Goal: Task Accomplishment & Management: Manage account settings

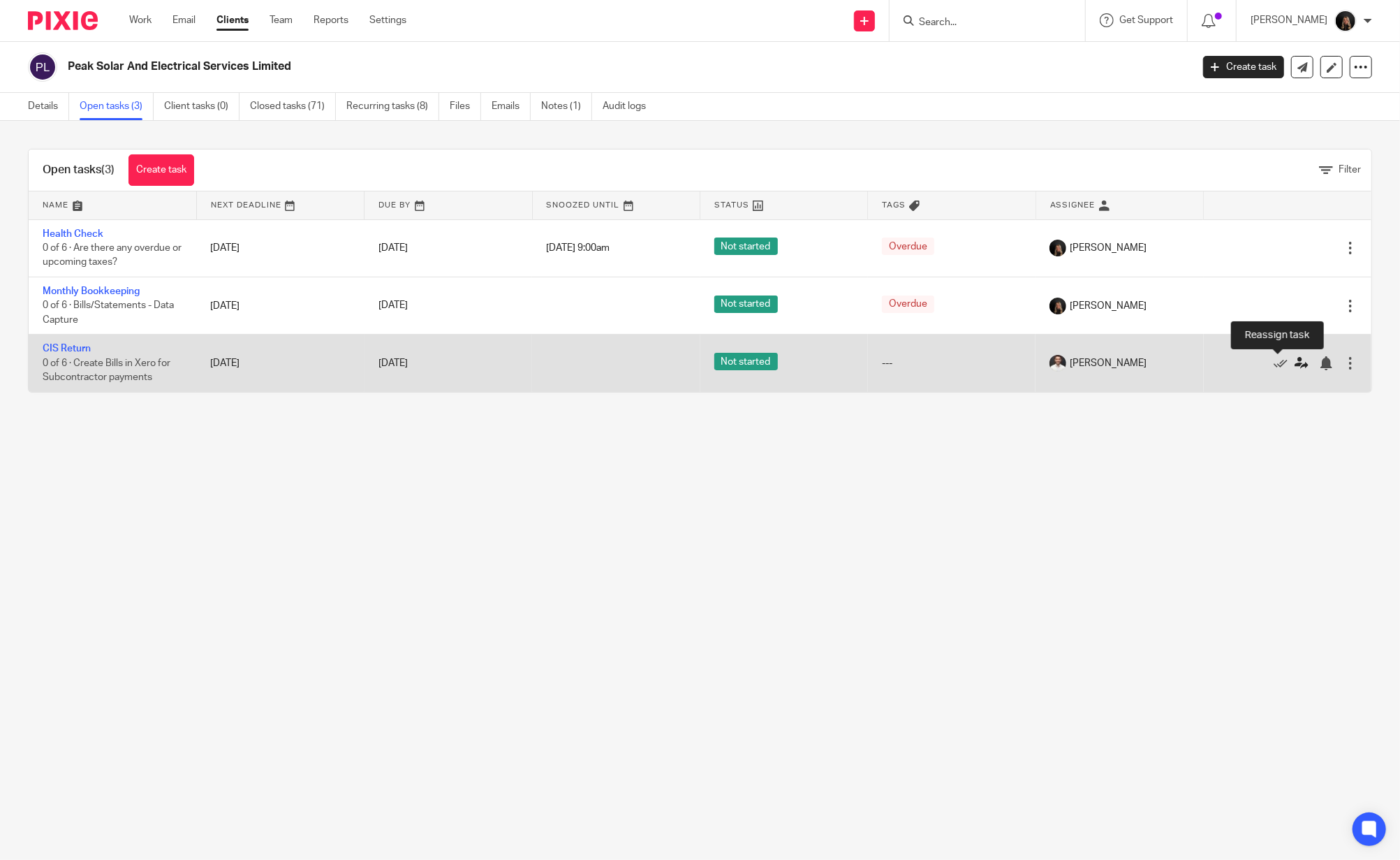
click at [1294, 367] on icon at bounding box center [1301, 363] width 14 height 14
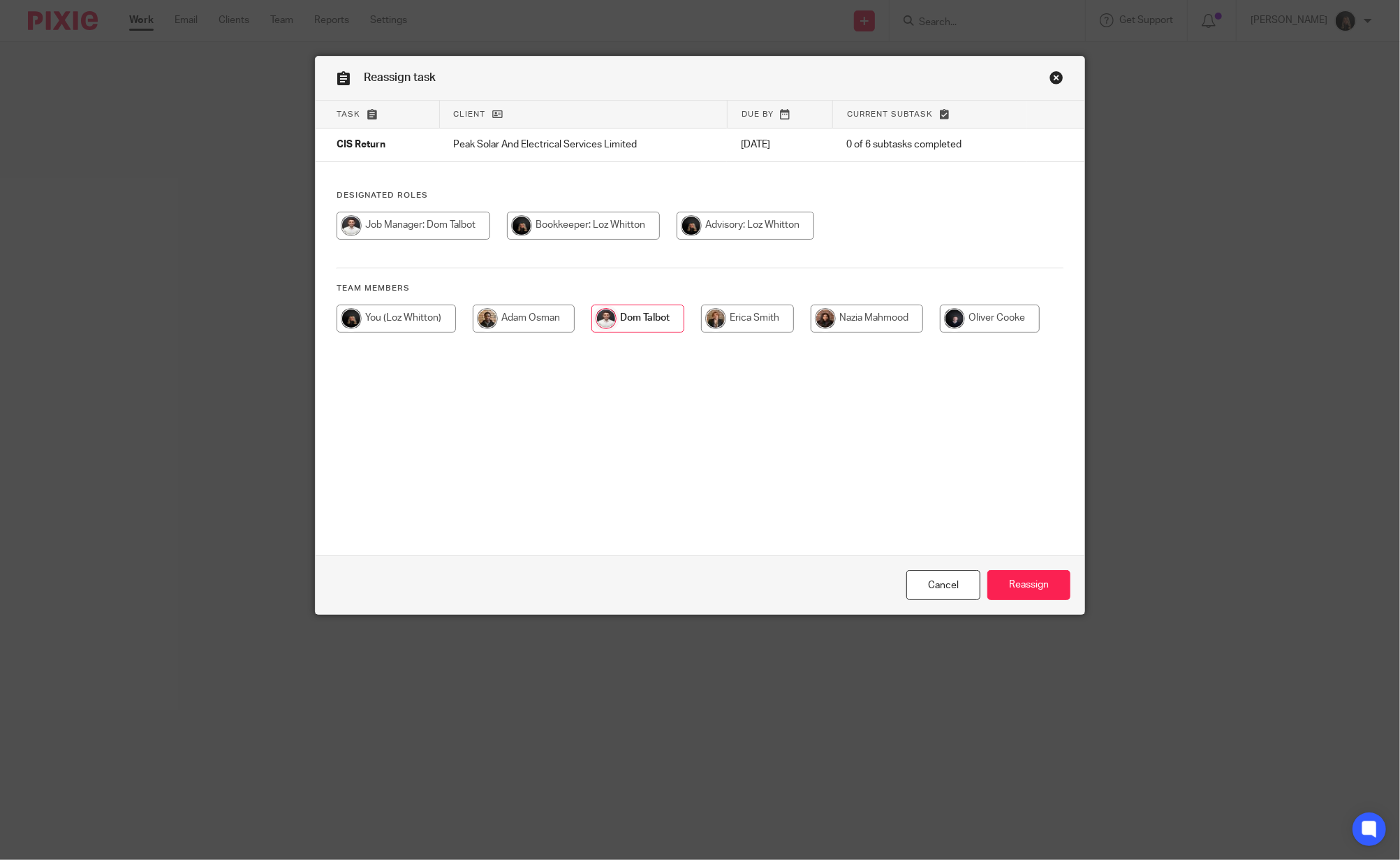
click at [418, 322] on input "radio" at bounding box center [395, 318] width 119 height 28
radio input "true"
click at [1001, 581] on input "Reassign" at bounding box center [1029, 585] width 83 height 30
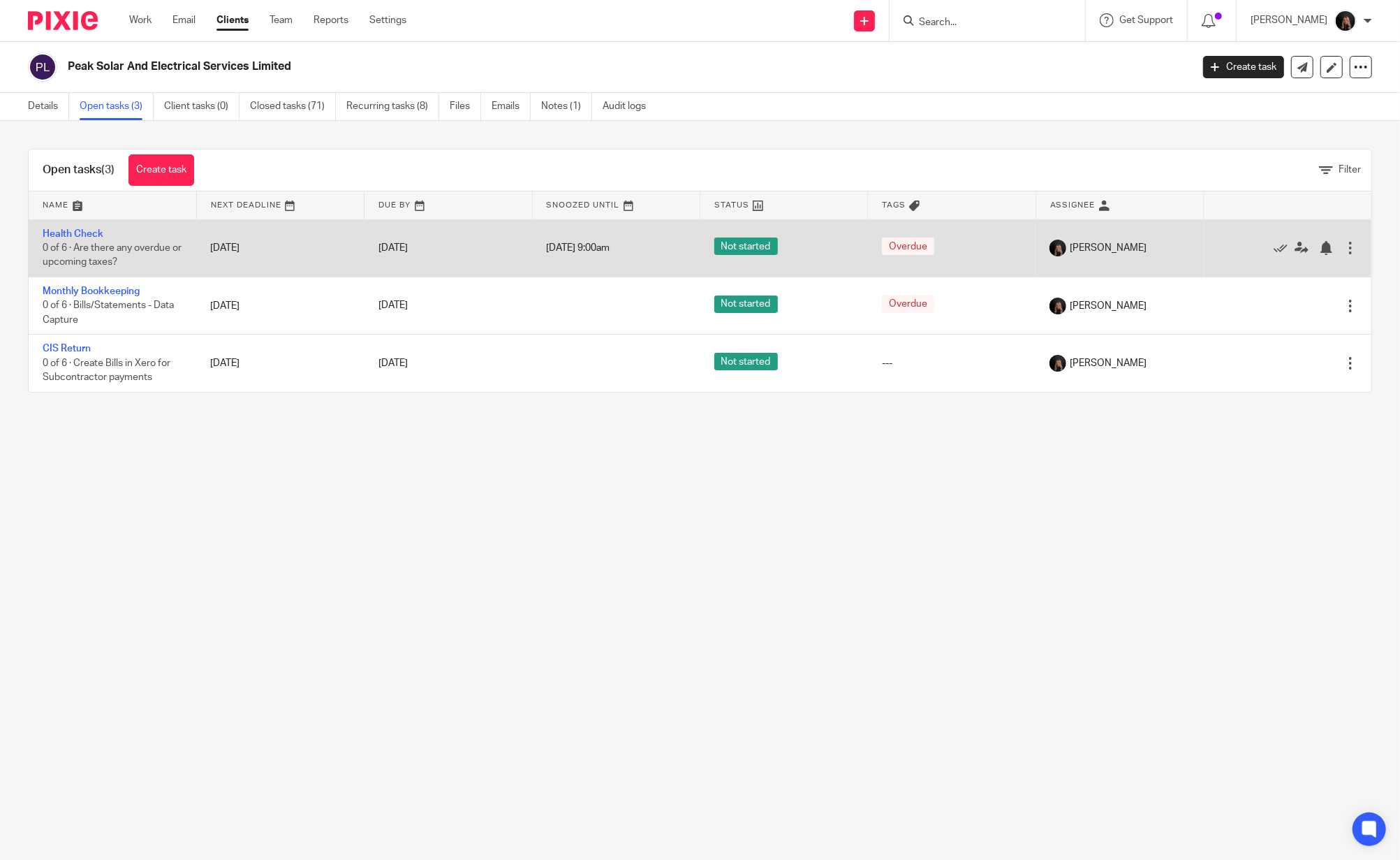
click at [1343, 247] on div at bounding box center [1350, 247] width 14 height 14
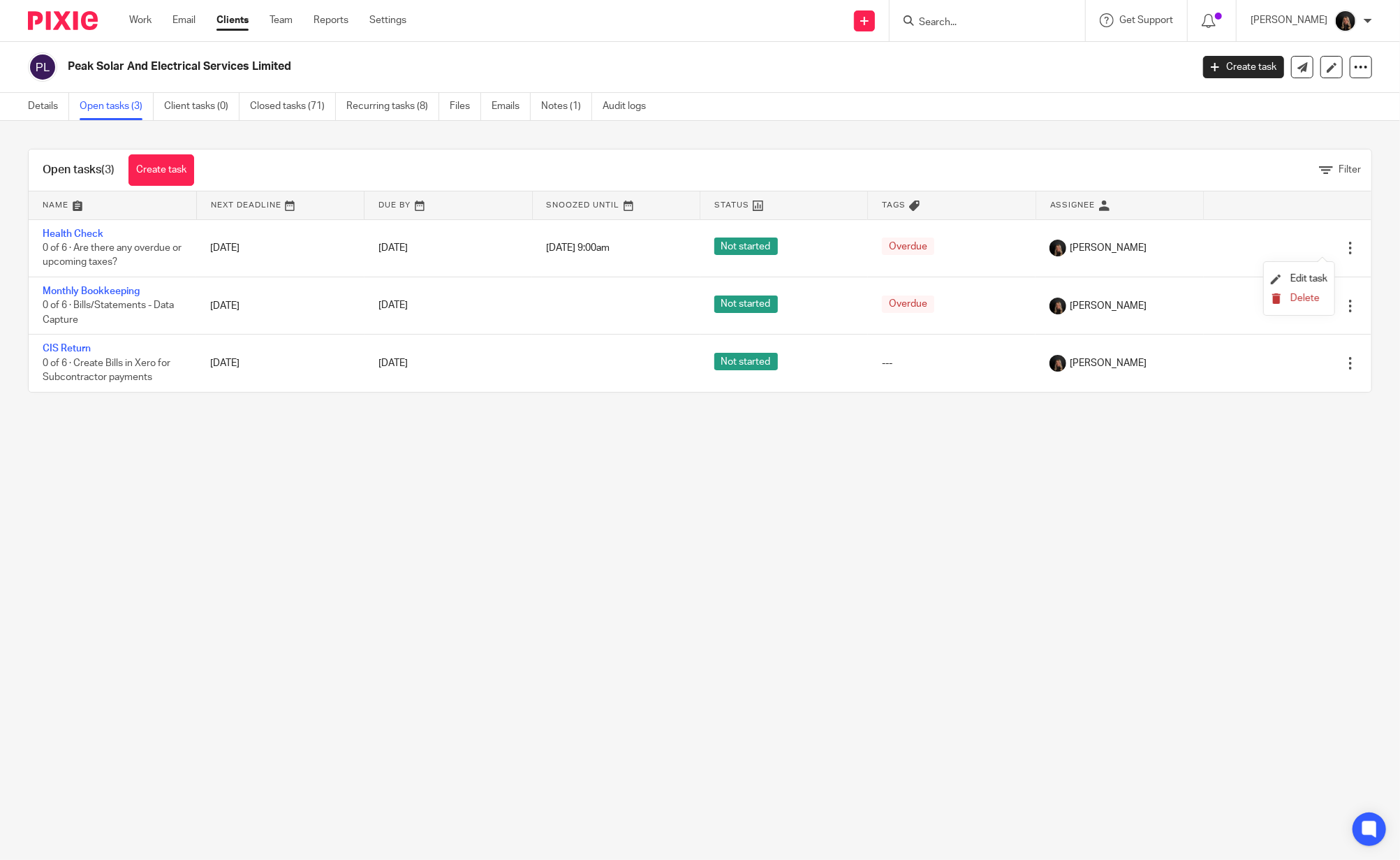
click at [1300, 297] on span "Delete" at bounding box center [1305, 298] width 30 height 10
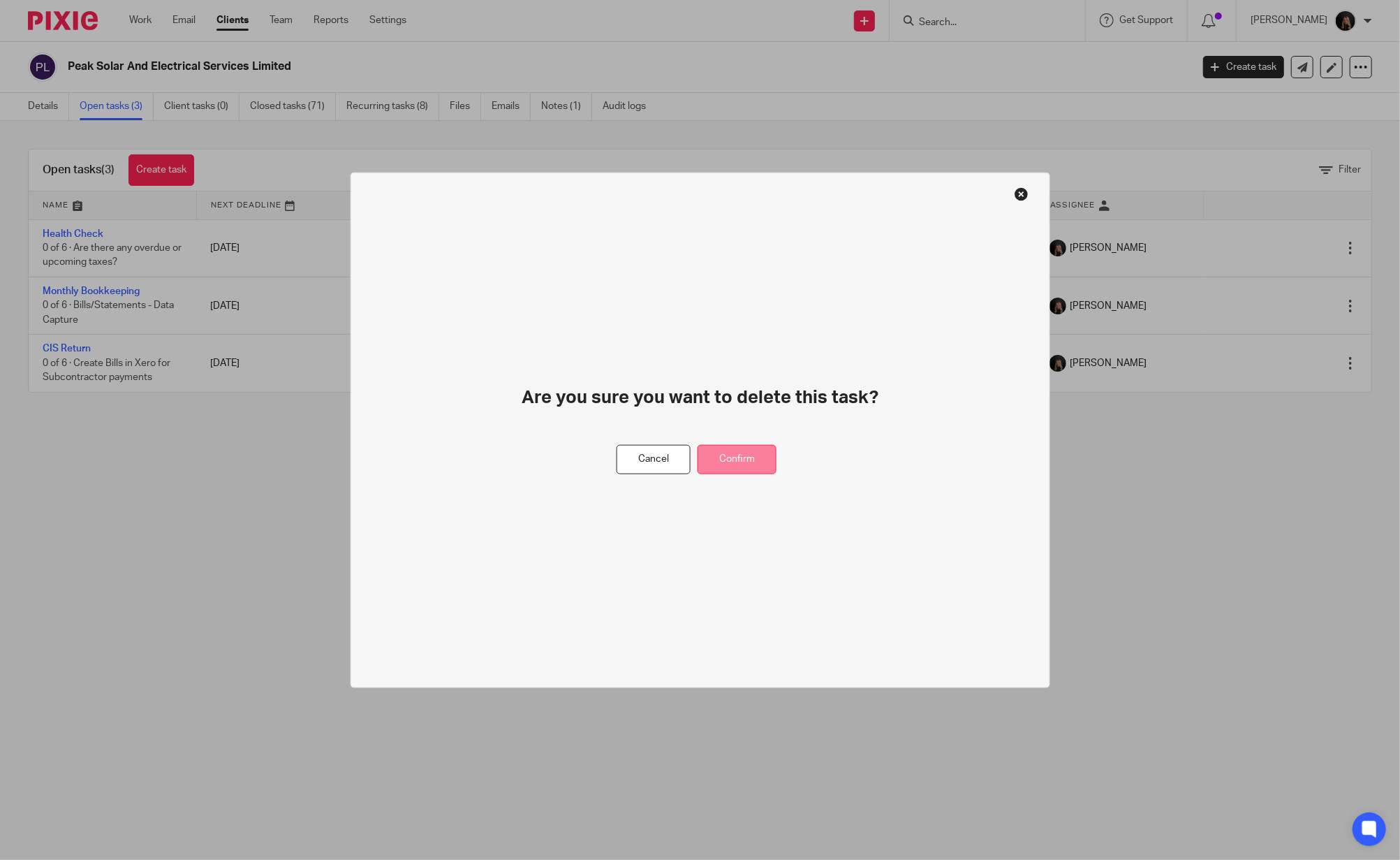
click at [750, 469] on button "Confirm" at bounding box center [737, 460] width 79 height 30
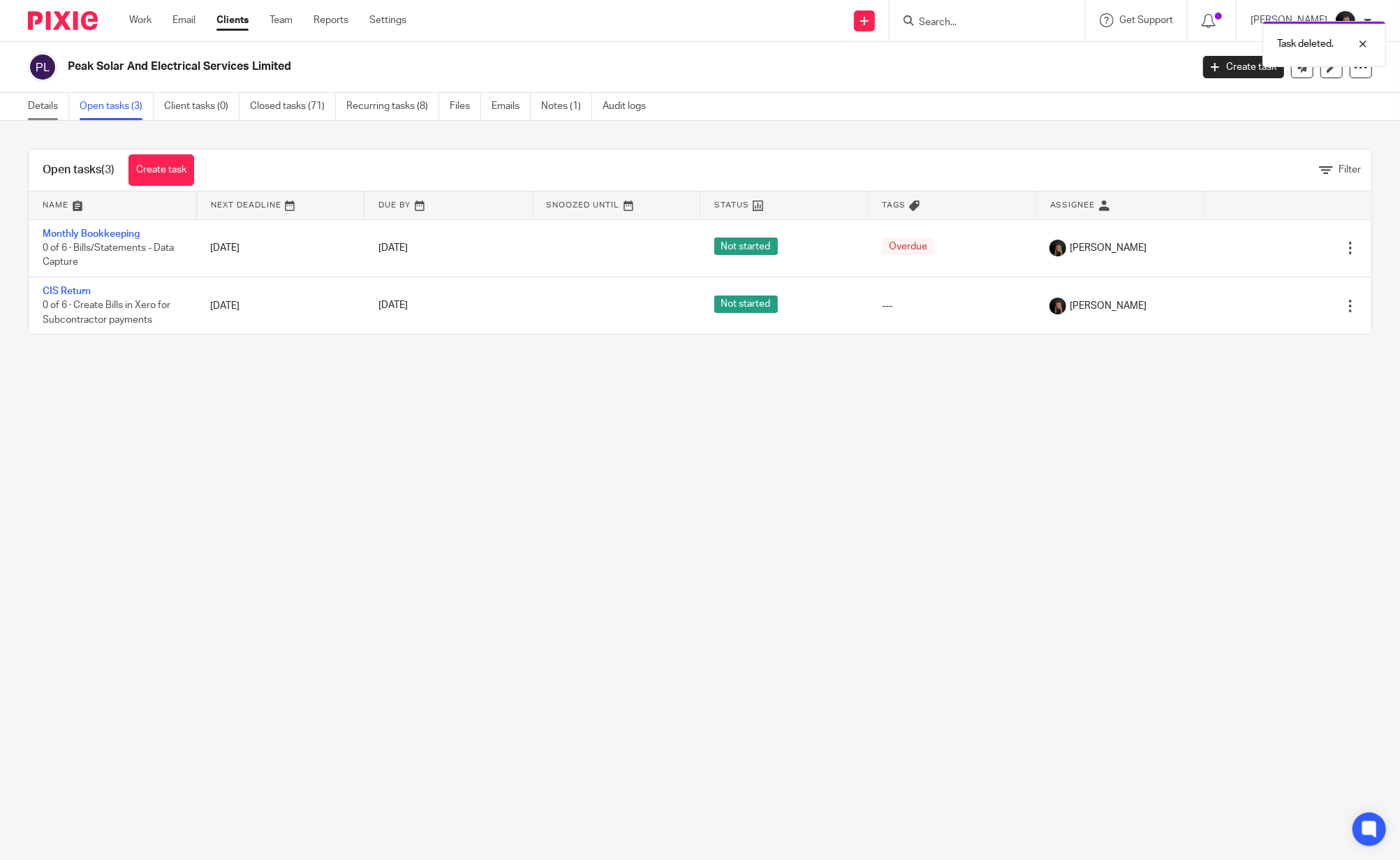
click at [37, 107] on link "Details" at bounding box center [48, 106] width 41 height 27
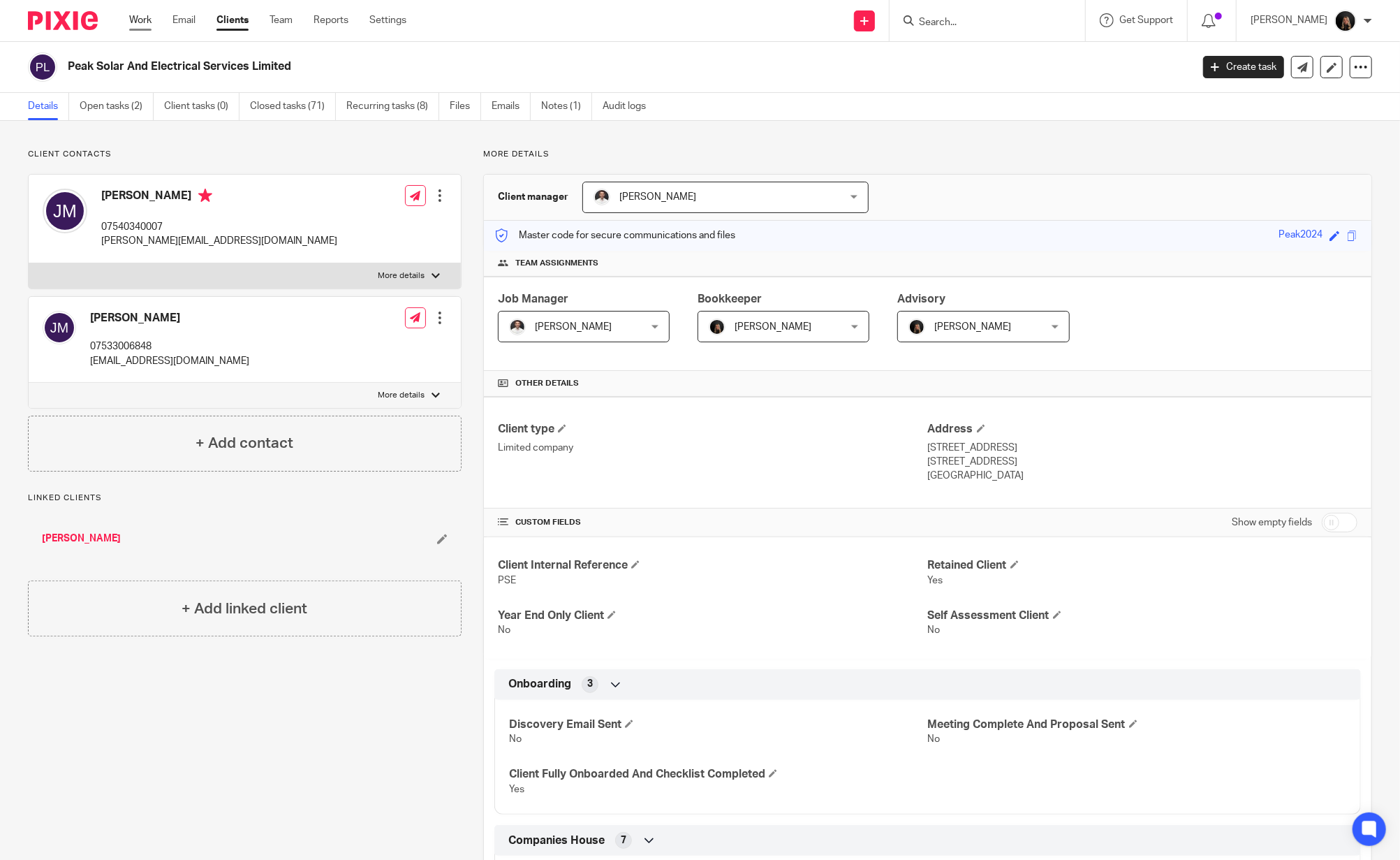
click at [140, 18] on link "Work" at bounding box center [140, 20] width 22 height 14
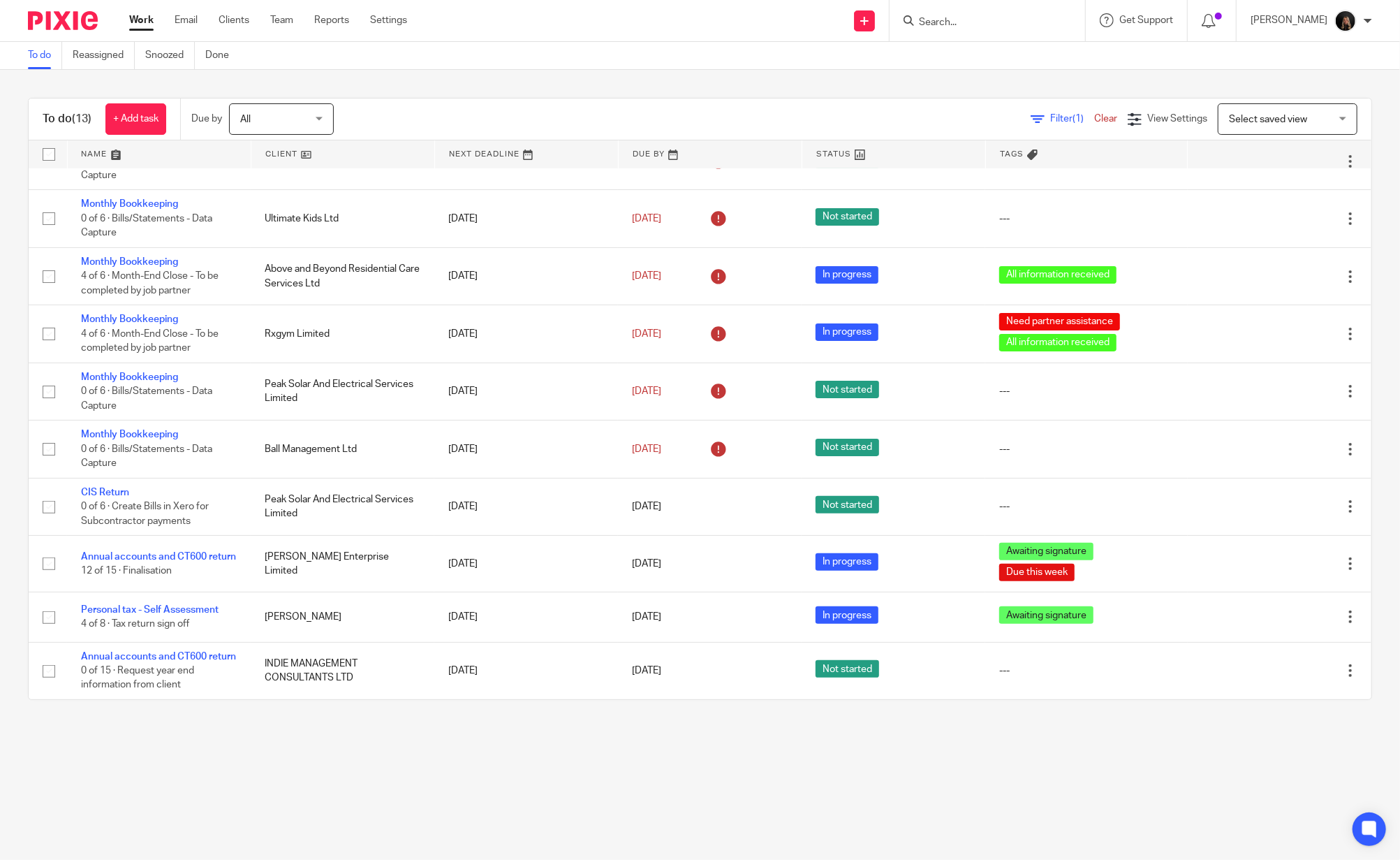
scroll to position [247, 0]
click at [962, 27] on input "Search" at bounding box center [980, 23] width 126 height 13
type input "virtus"
click at [1009, 49] on link at bounding box center [1033, 60] width 238 height 32
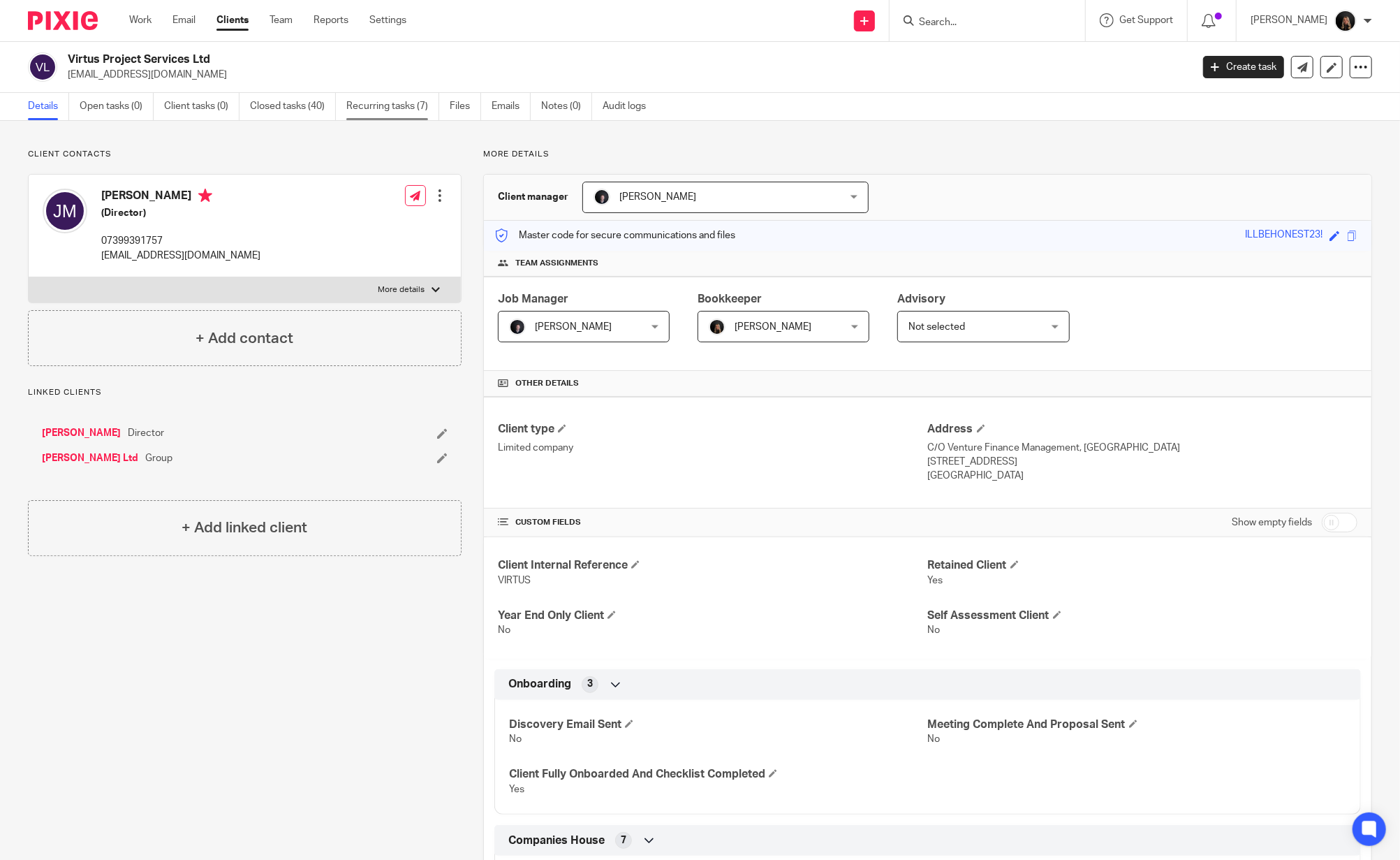
click at [391, 94] on link "Recurring tasks (7)" at bounding box center [393, 106] width 93 height 27
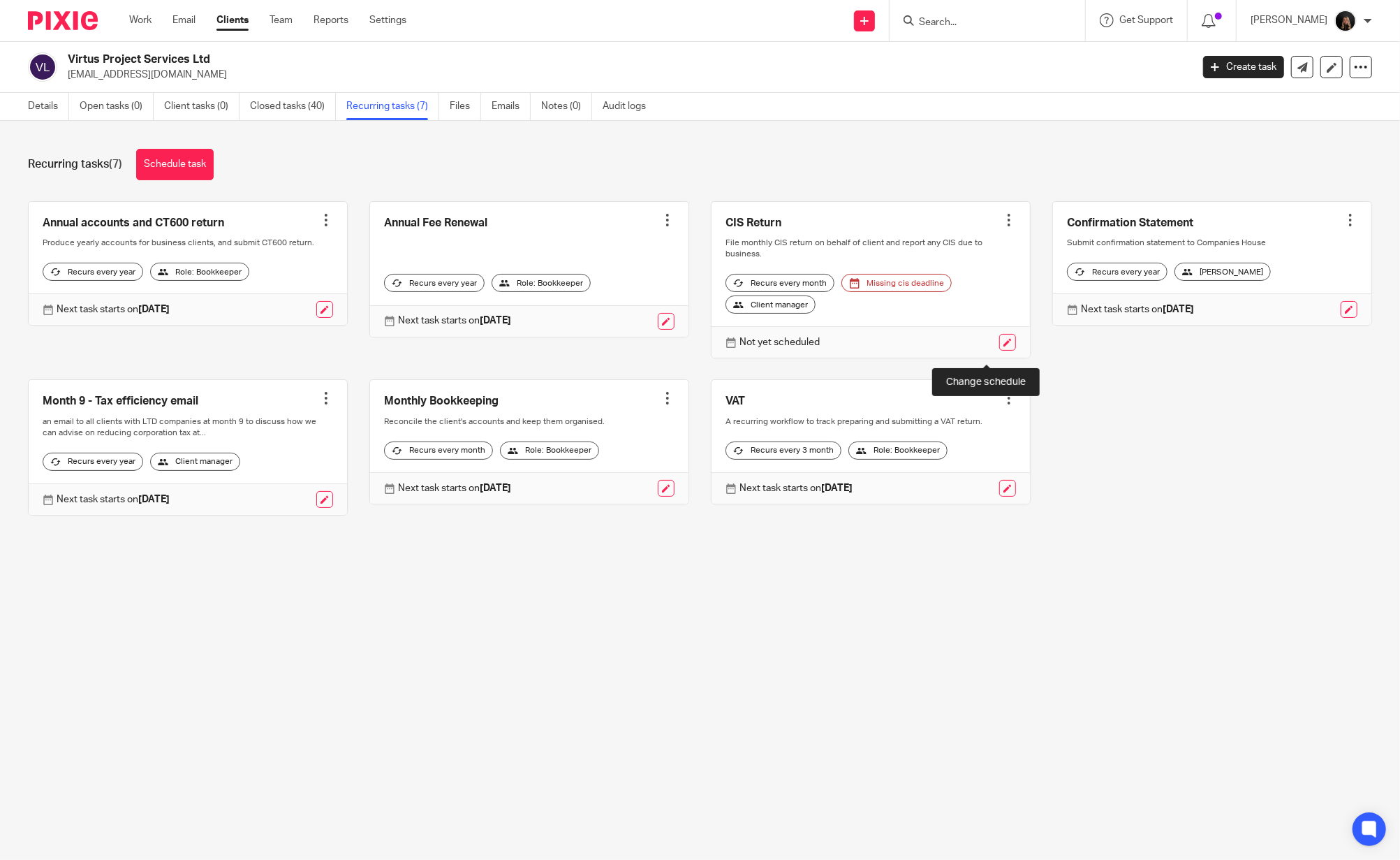
click at [999, 349] on link at bounding box center [1007, 342] width 17 height 17
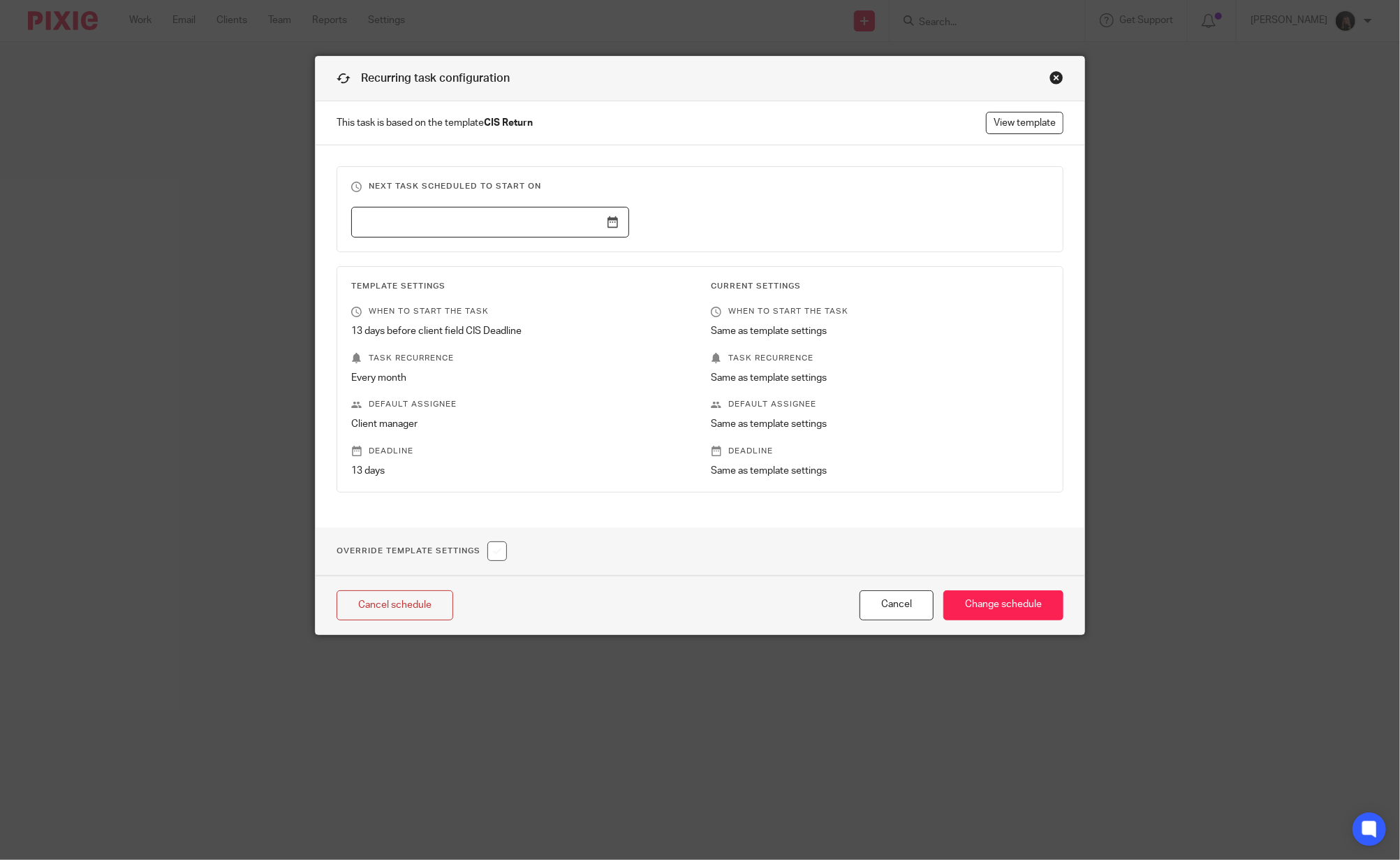
click at [620, 218] on input "text" at bounding box center [490, 222] width 278 height 31
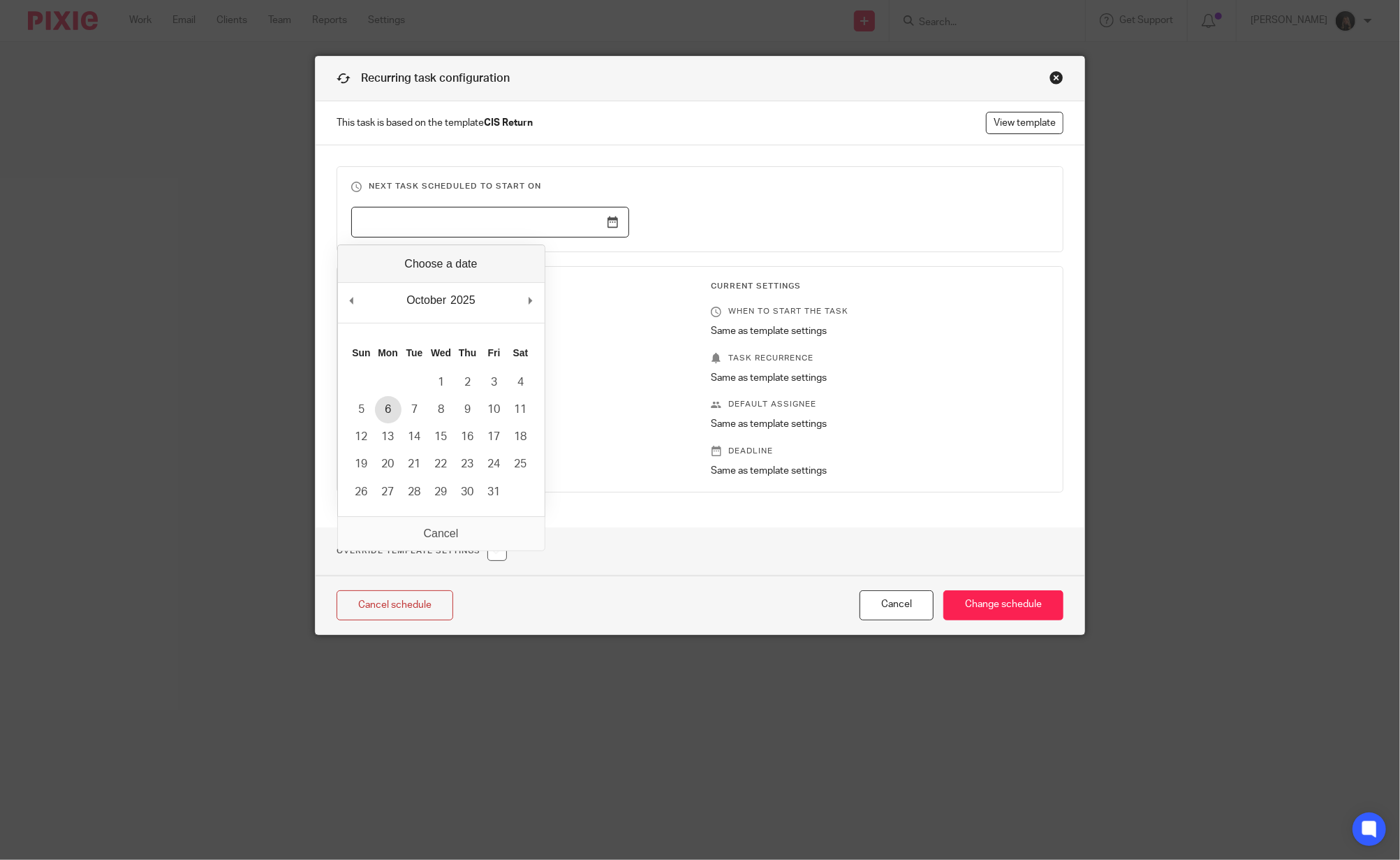
type input "[DATE]"
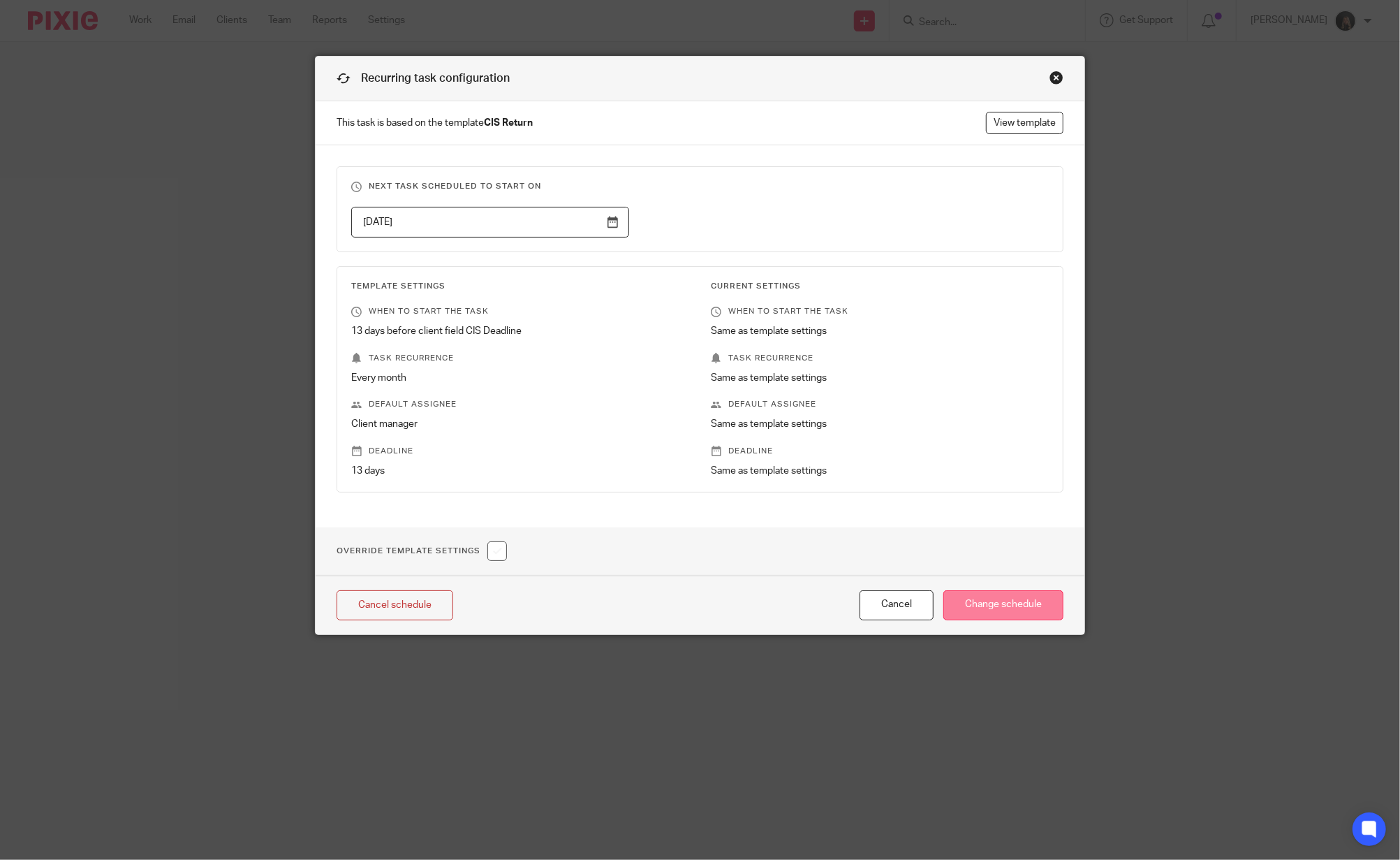
click at [1000, 602] on input "Change schedule" at bounding box center [1004, 605] width 120 height 30
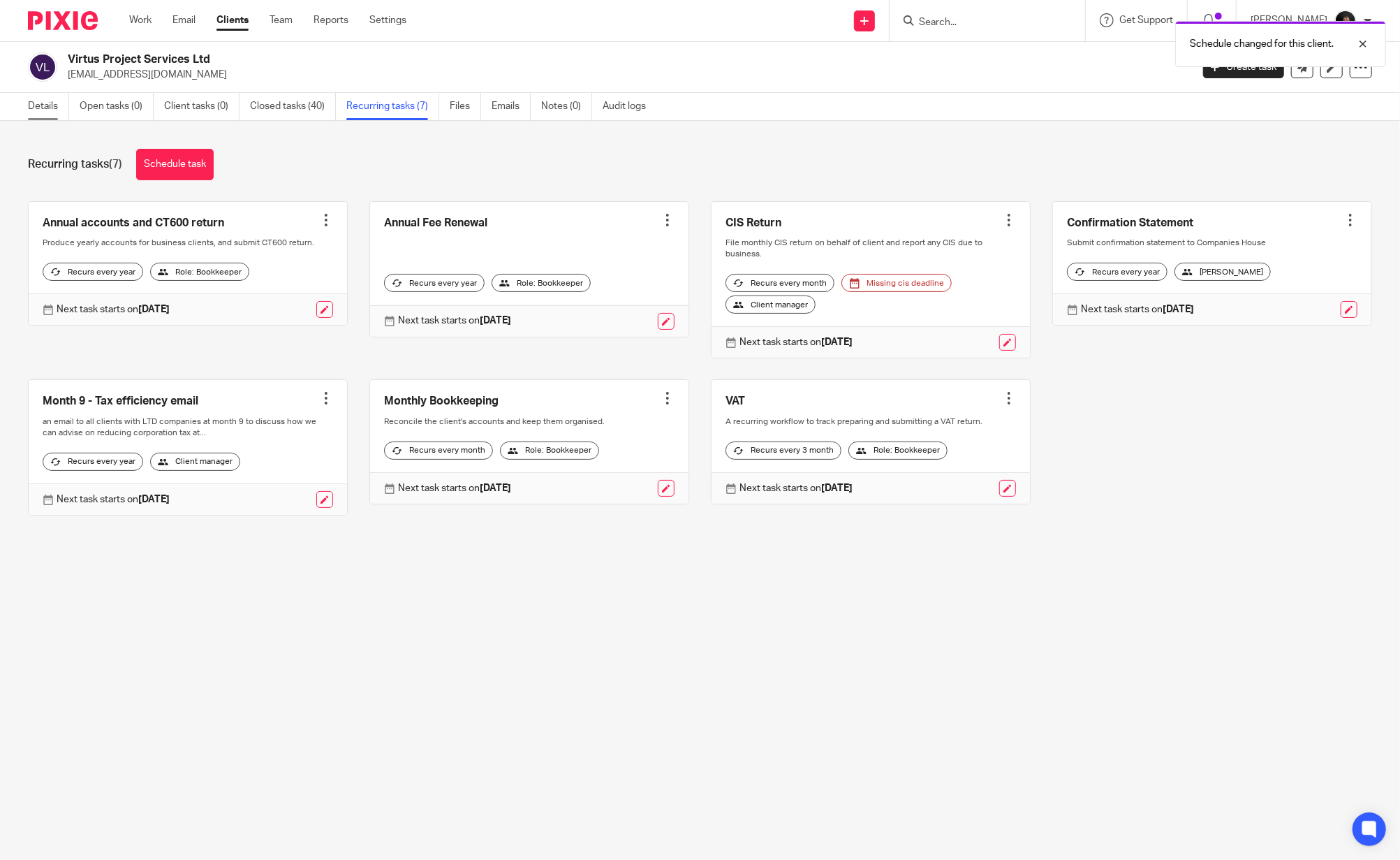
click at [40, 112] on link "Details" at bounding box center [48, 106] width 41 height 27
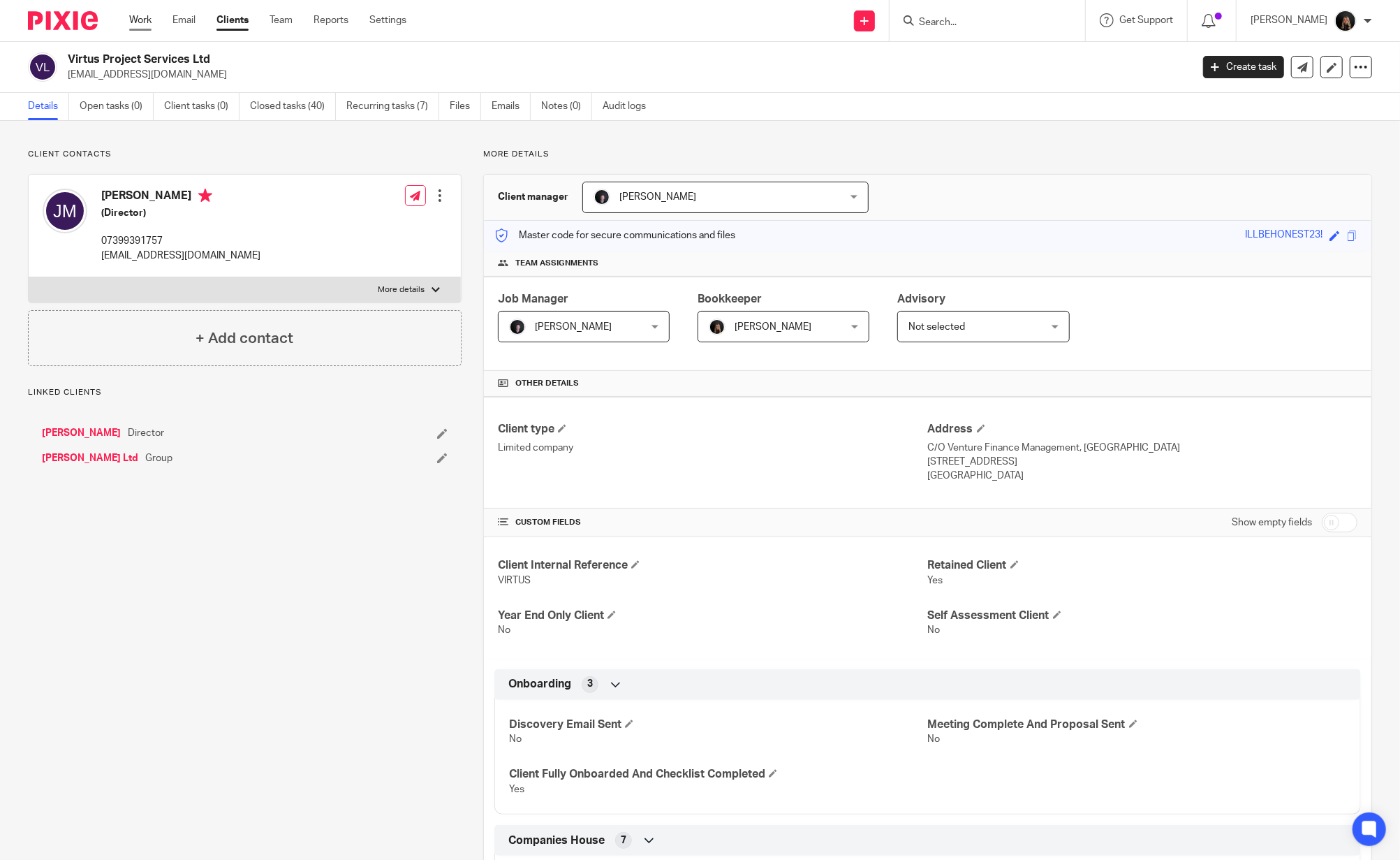
click at [146, 22] on link "Work" at bounding box center [140, 20] width 22 height 14
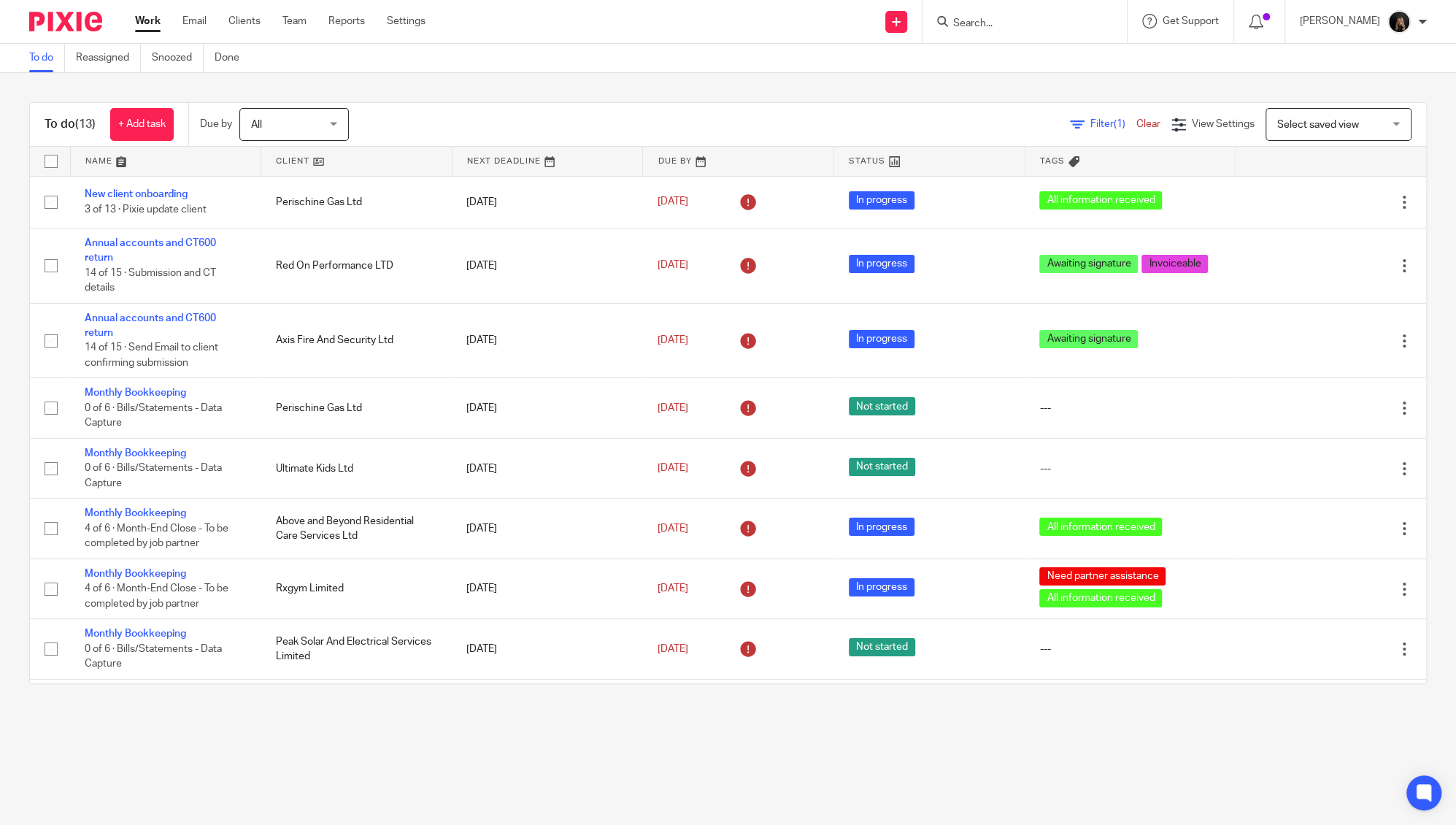
click at [1050, 13] on form at bounding box center [1030, 22] width 156 height 18
click at [1021, 34] on div at bounding box center [1025, 21] width 204 height 43
click at [1015, 24] on input "Search" at bounding box center [1018, 24] width 131 height 13
type input "phoenix"
click button "submit" at bounding box center [0, 0] width 0 height 0
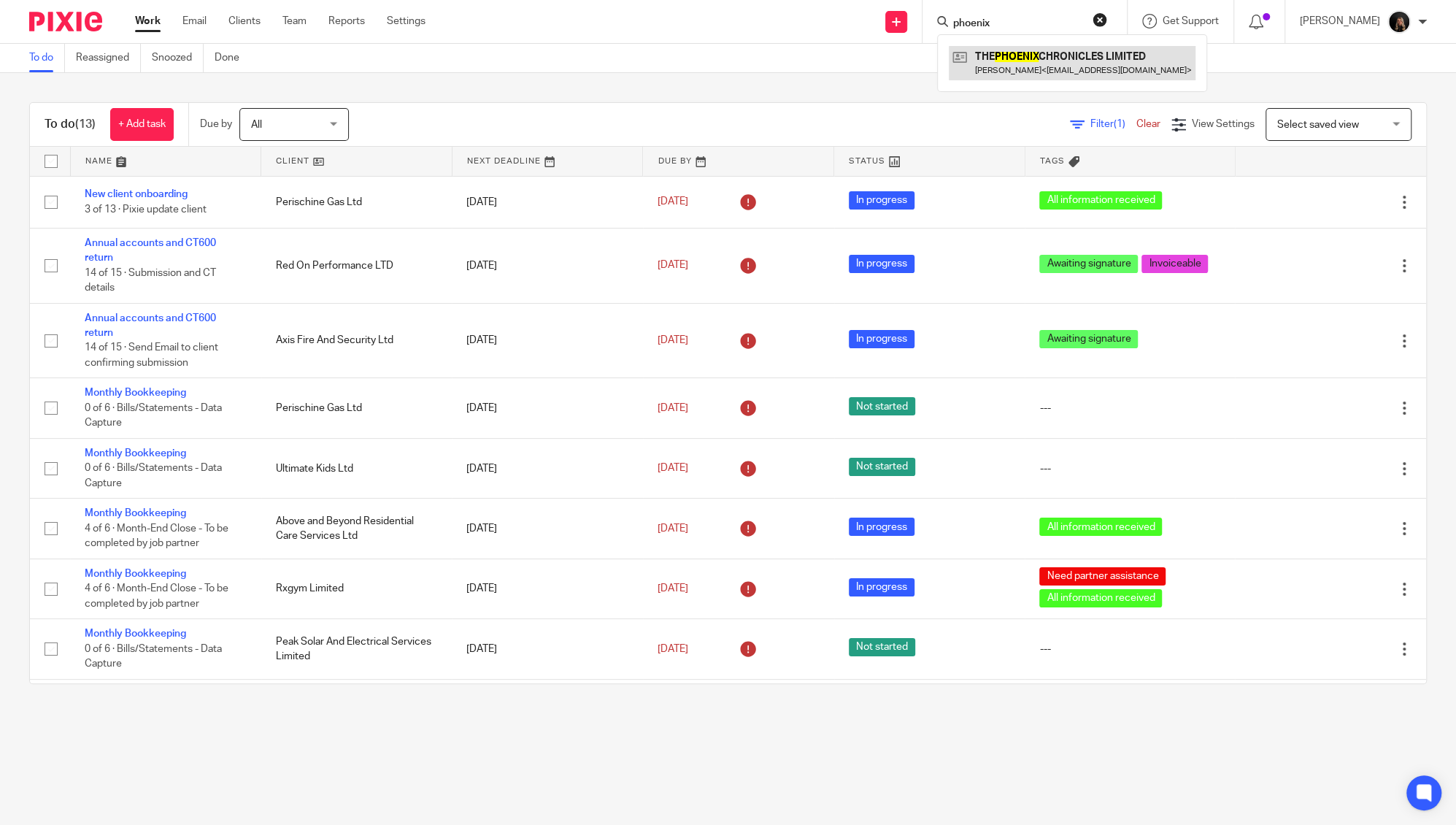
click at [1038, 68] on link at bounding box center [1072, 63] width 247 height 33
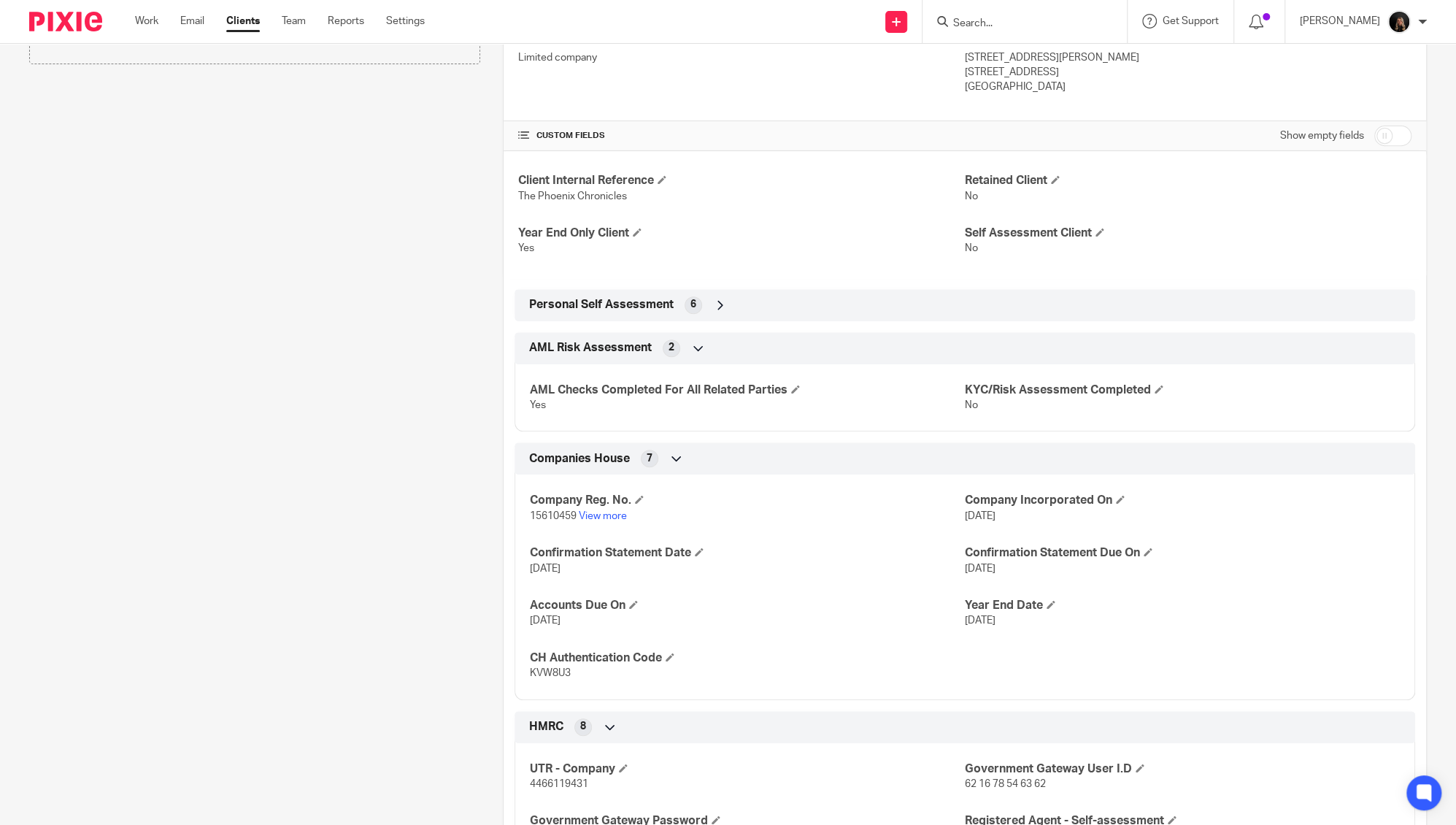
scroll to position [439, 0]
